Goal: Task Accomplishment & Management: Manage account settings

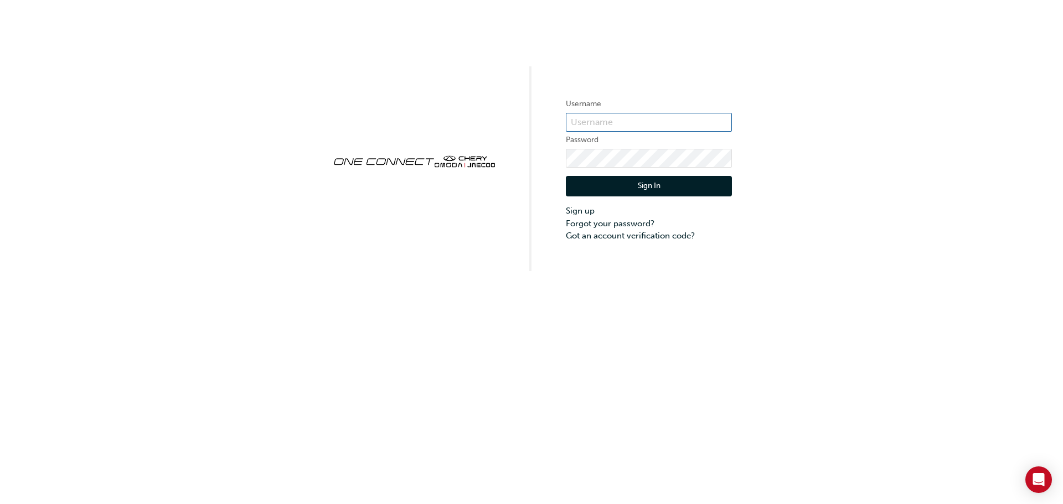
click at [630, 128] on input "text" at bounding box center [649, 122] width 166 height 19
type input "[EMAIL_ADDRESS][DOMAIN_NAME]"
click at [609, 185] on button "Sign In" at bounding box center [649, 186] width 166 height 21
type input "[EMAIL_ADDRESS][DOMAIN_NAME]"
click at [703, 39] on div "Username [EMAIL_ADDRESS][DOMAIN_NAME] Password Sign In Sign up Forgot your pass…" at bounding box center [531, 135] width 1063 height 271
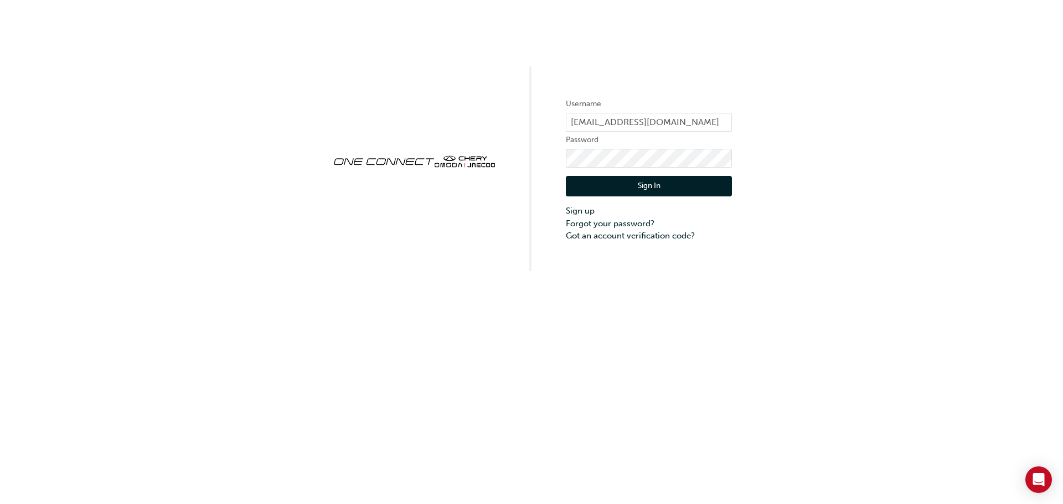
click at [721, 43] on div "Username [EMAIL_ADDRESS][DOMAIN_NAME] Password Sign In Sign up Forgot your pass…" at bounding box center [531, 135] width 1063 height 271
click at [554, 158] on div "Username [EMAIL_ADDRESS][DOMAIN_NAME] Password Sign In Sign up Forgot your pass…" at bounding box center [531, 135] width 1063 height 271
click at [588, 229] on link "Forgot your password?" at bounding box center [649, 224] width 166 height 13
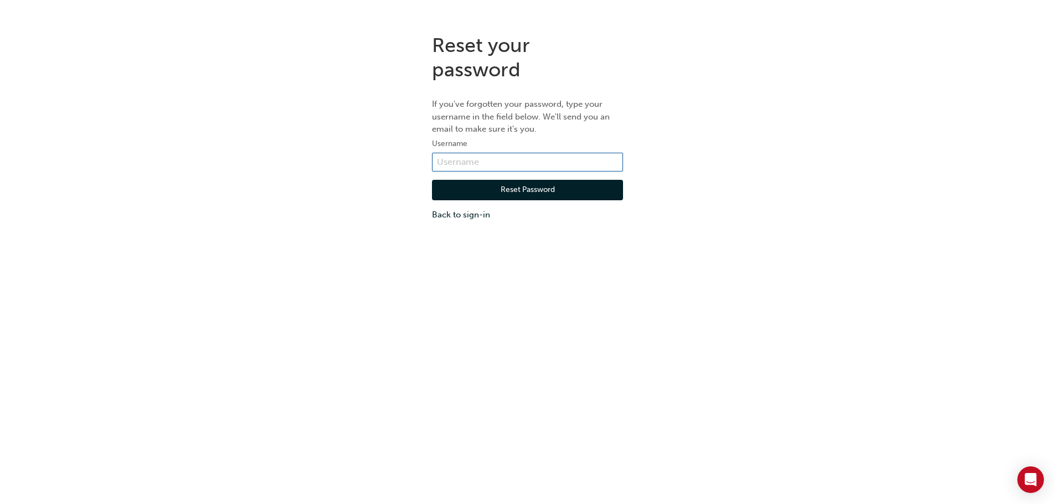
click at [526, 158] on input "text" at bounding box center [527, 162] width 191 height 19
type input "[EMAIL_ADDRESS][DOMAIN_NAME]"
click at [592, 187] on button "Reset Password" at bounding box center [527, 190] width 191 height 21
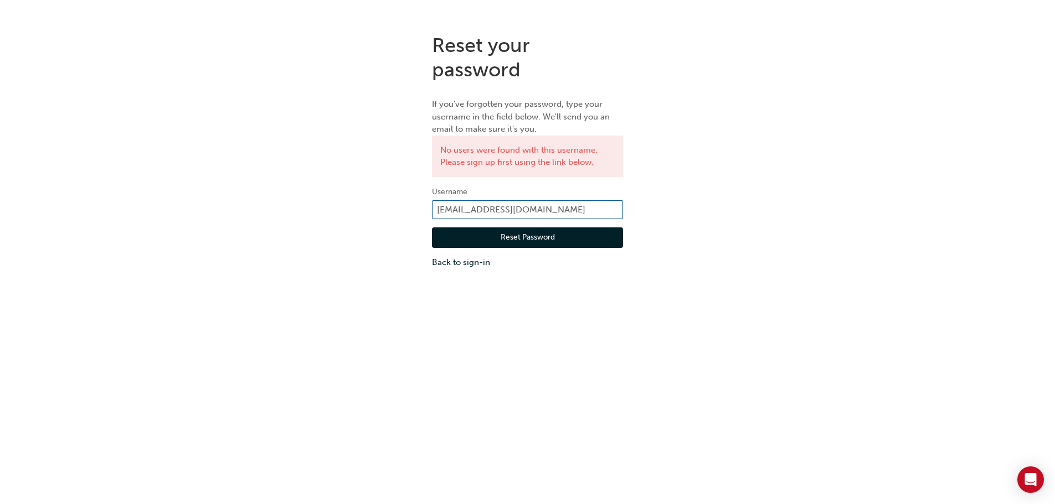
drag, startPoint x: 609, startPoint y: 208, endPoint x: 389, endPoint y: 225, distance: 221.1
click at [389, 225] on div "Reset your password If you've forgotten your password, type your username in th…" at bounding box center [527, 151] width 1055 height 252
paste input "ONE00422"
type input "ONE00422"
click at [494, 234] on button "Reset Password" at bounding box center [527, 238] width 191 height 21
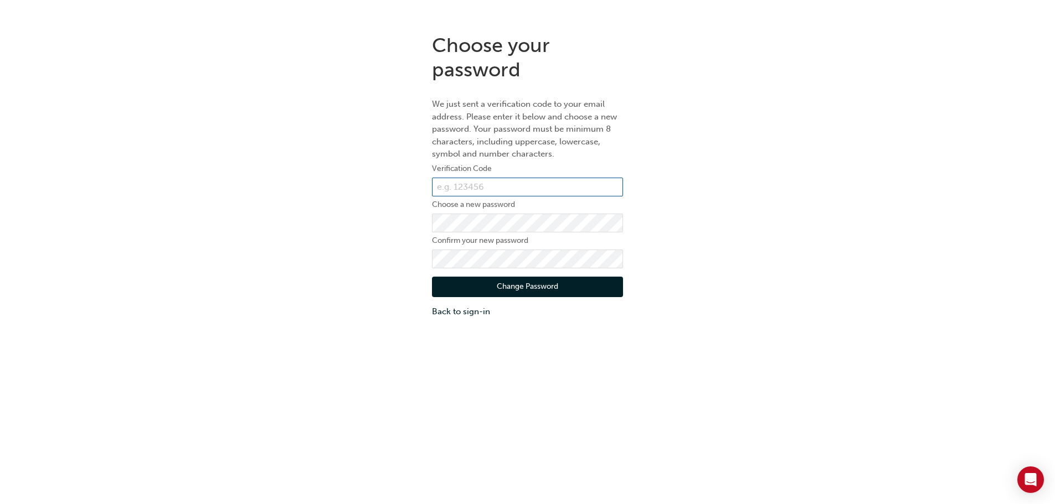
click at [536, 184] on input "text" at bounding box center [527, 187] width 191 height 19
paste input "116600"
type input "116600"
click at [517, 211] on label "Choose a new password" at bounding box center [527, 204] width 191 height 13
click at [400, 339] on div "Choose your password We just sent a verification code to your email address. Pl…" at bounding box center [527, 277] width 1055 height 504
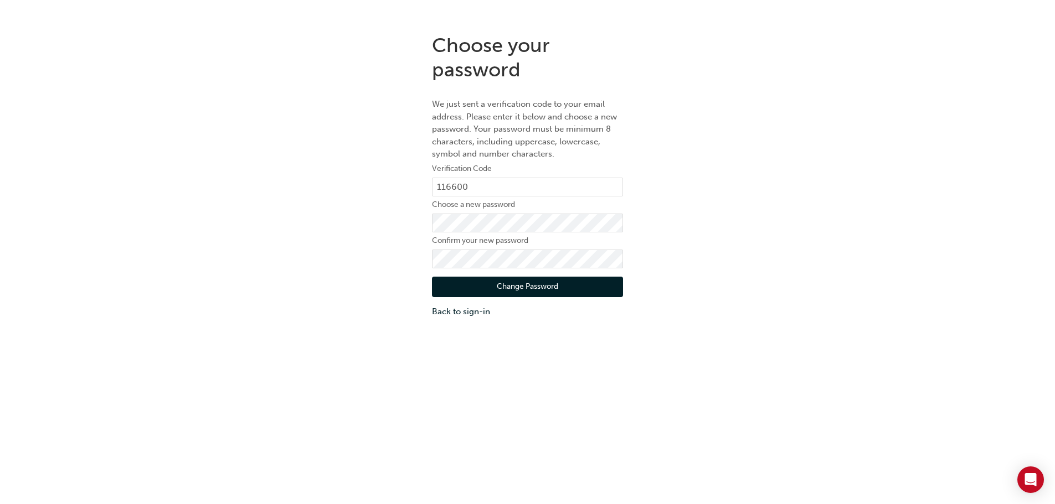
click at [463, 293] on button "Change Password" at bounding box center [527, 287] width 191 height 21
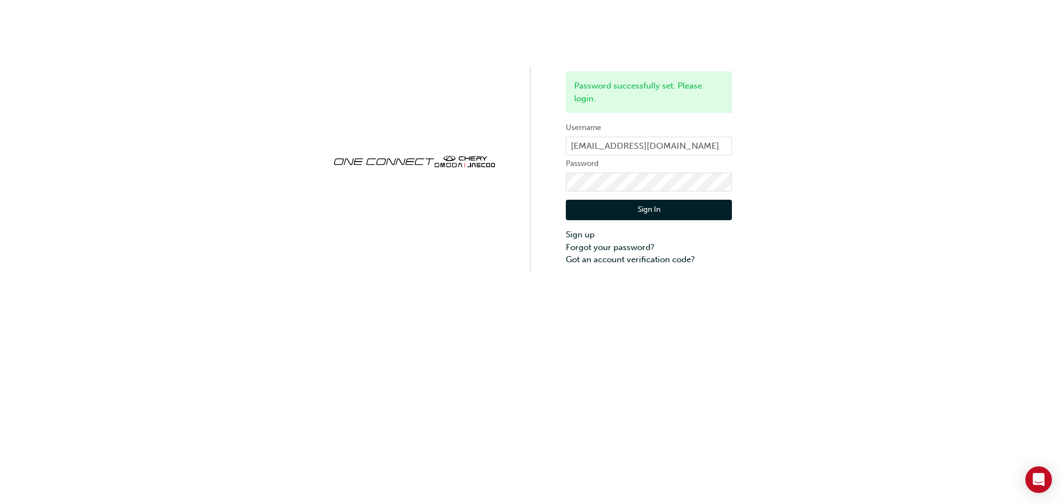
click at [646, 205] on button "Sign In" at bounding box center [649, 210] width 166 height 21
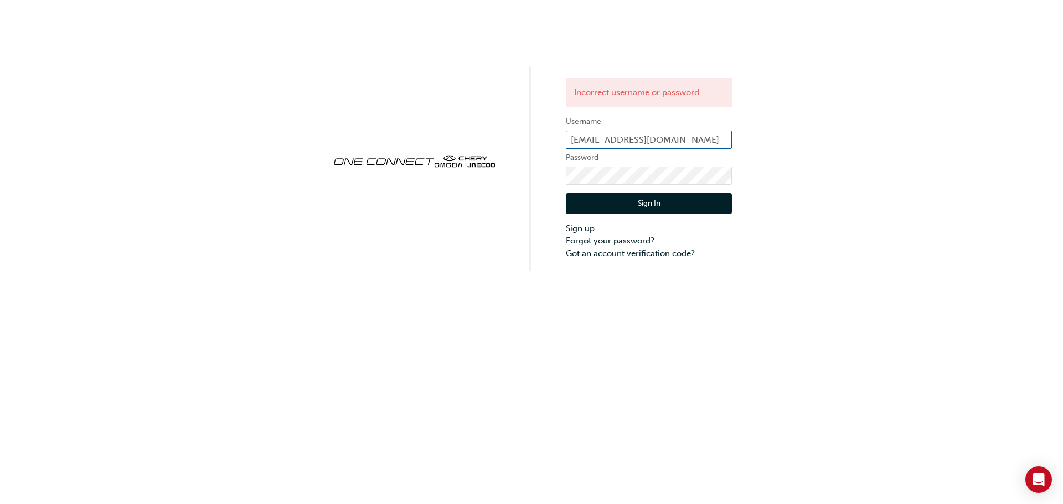
click at [646, 145] on input "[EMAIL_ADDRESS][DOMAIN_NAME]" at bounding box center [649, 140] width 166 height 19
paste input "116600"
type input "116600"
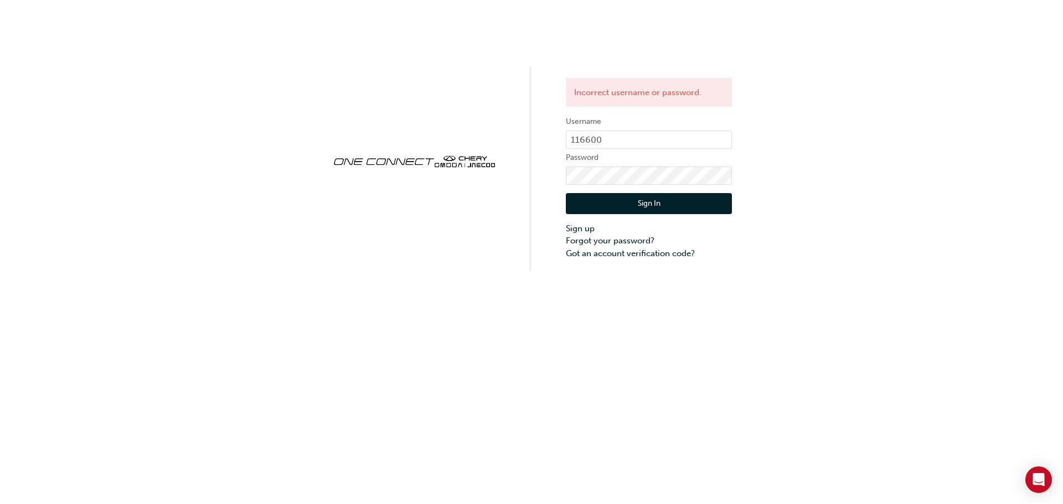
click at [655, 205] on button "Sign In" at bounding box center [649, 203] width 166 height 21
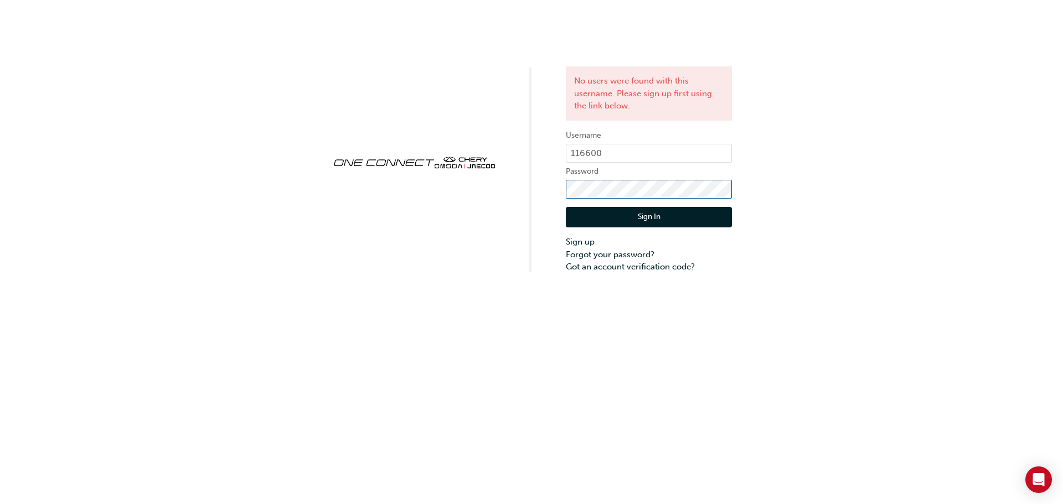
click at [553, 194] on div "No users were found with this username. Please sign up first using the link bel…" at bounding box center [531, 137] width 1063 height 274
click button "Sign In" at bounding box center [649, 217] width 166 height 21
click at [551, 190] on div "No users were found with this username. Please sign up first using the link bel…" at bounding box center [531, 137] width 1063 height 274
click button "Sign In" at bounding box center [649, 217] width 166 height 21
click at [532, 193] on div "No users were found with this username. Please sign up first using the link bel…" at bounding box center [531, 137] width 1063 height 274
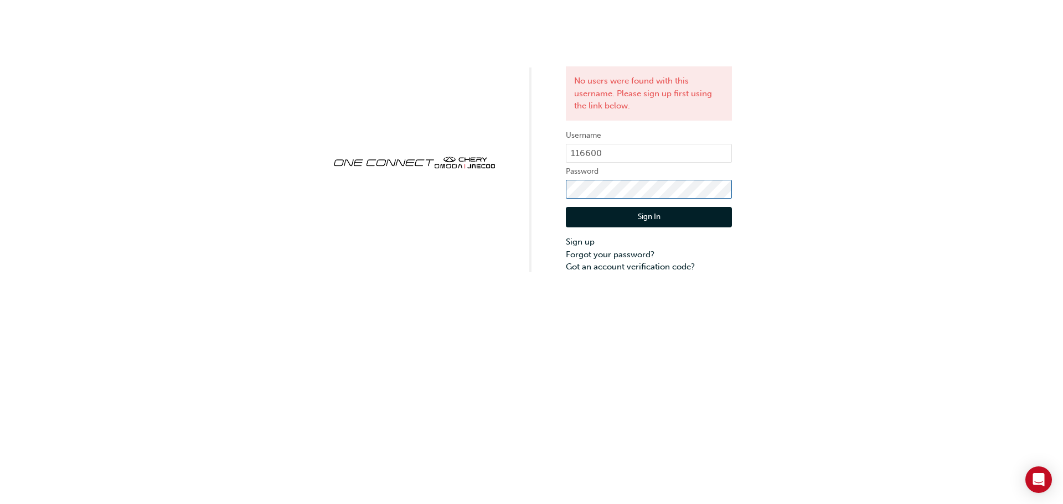
click button "Sign In" at bounding box center [649, 217] width 166 height 21
click at [634, 256] on link "Forgot your password?" at bounding box center [649, 255] width 166 height 13
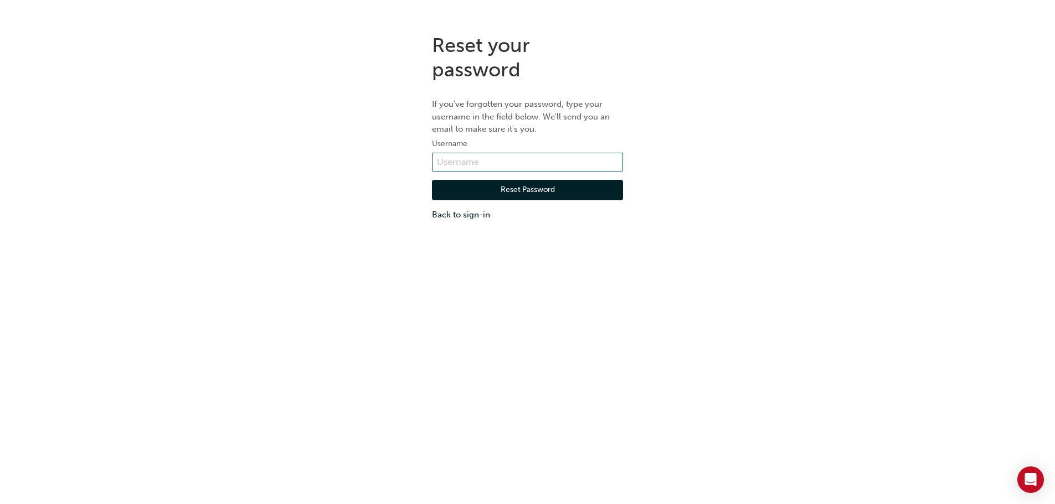
click at [571, 168] on input "text" at bounding box center [527, 162] width 191 height 19
paste input "116600"
type input "116600"
click at [546, 189] on button "Reset Password" at bounding box center [527, 190] width 191 height 21
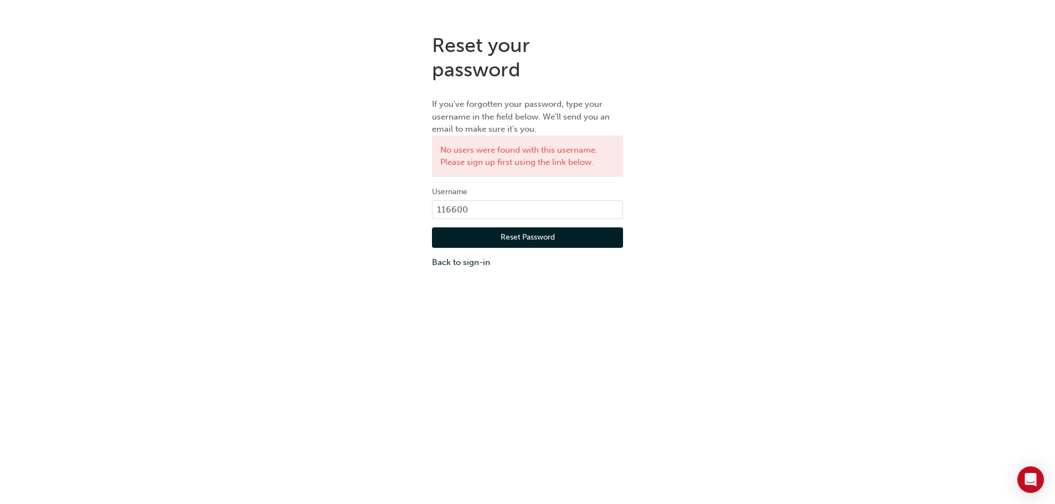
click at [762, 78] on div "Reset your password If you've forgotten your password, type your username in th…" at bounding box center [527, 151] width 1055 height 252
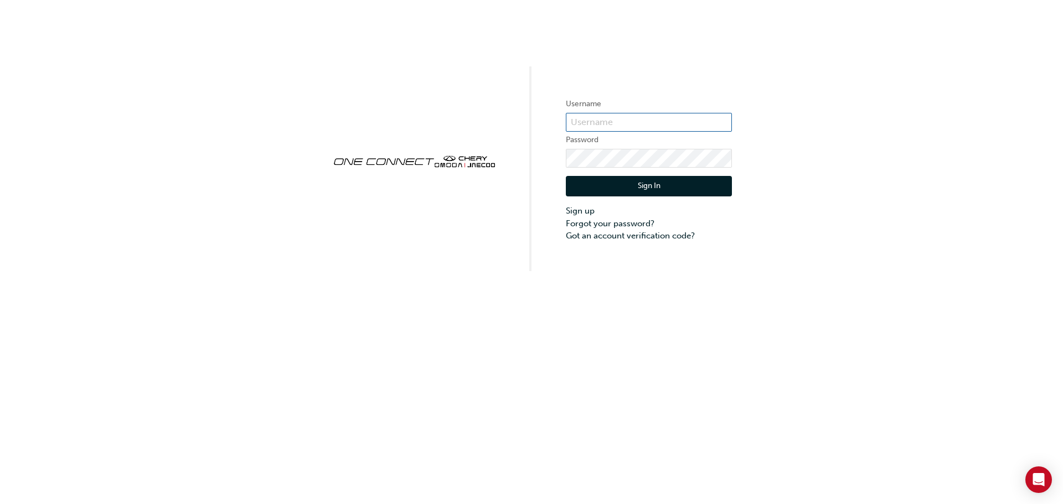
type input "ONE00422"
click at [792, 74] on div "Username ONE00422 Password Sign In Sign up Forgot your password? Got an account…" at bounding box center [531, 135] width 1063 height 271
click at [654, 177] on button "Sign In" at bounding box center [649, 186] width 166 height 21
